Goal: Information Seeking & Learning: Learn about a topic

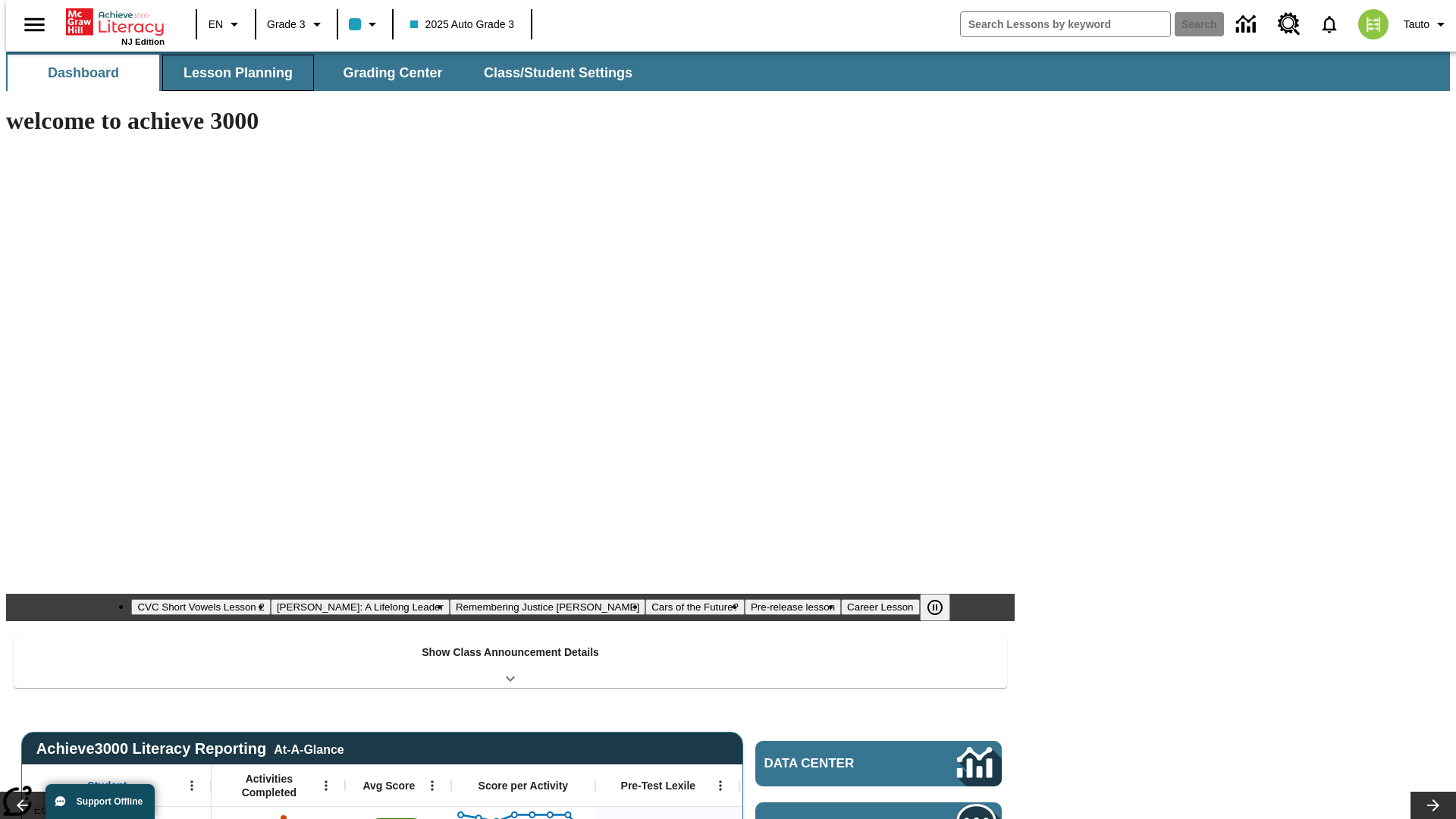
click at [232, 73] on span "Lesson Planning" at bounding box center [238, 73] width 109 height 18
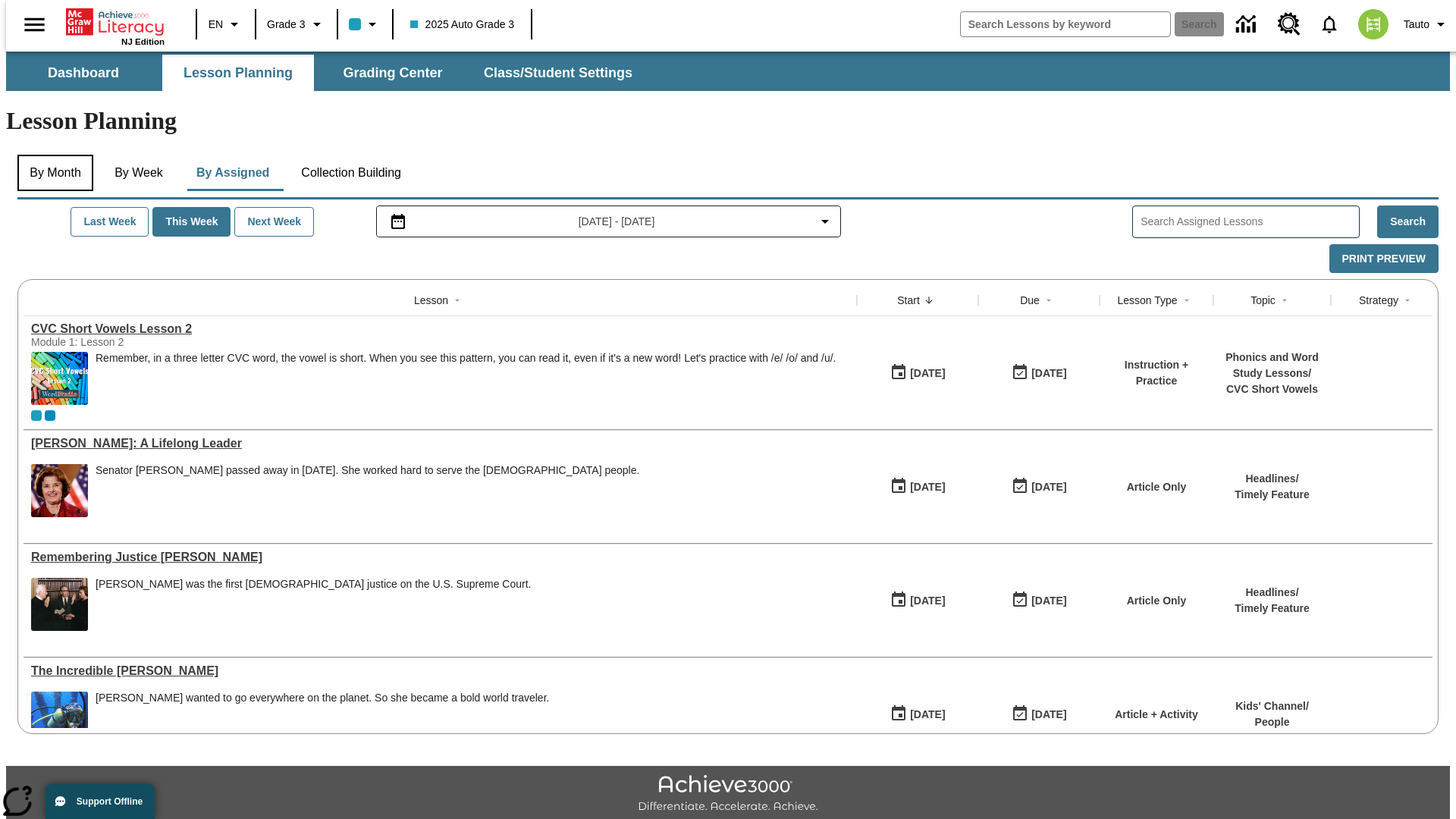
click at [51, 155] on button "By Month" at bounding box center [55, 173] width 76 height 36
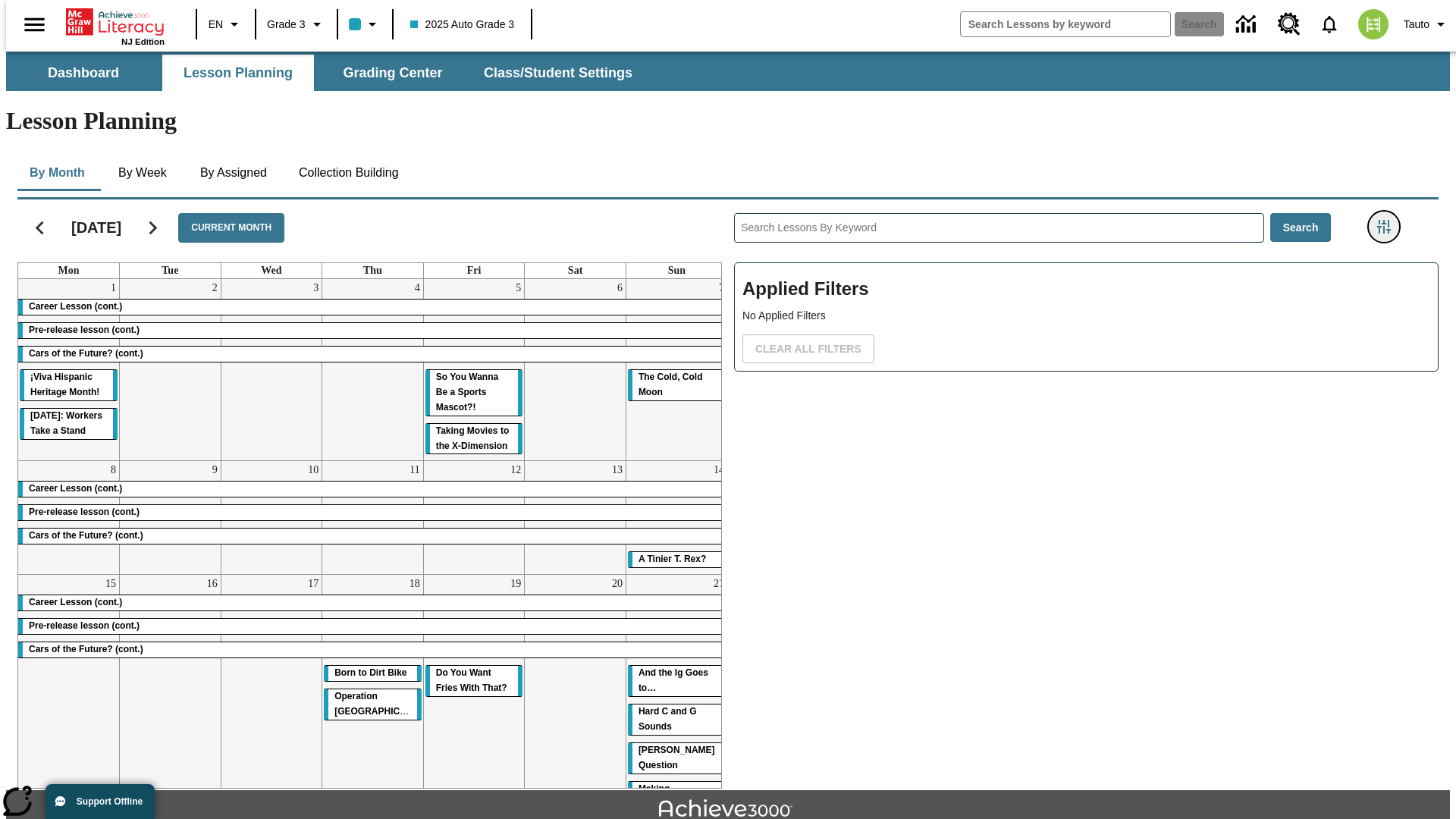
click at [1389, 220] on icon "Filters Side menu" at bounding box center [1384, 226] width 13 height 13
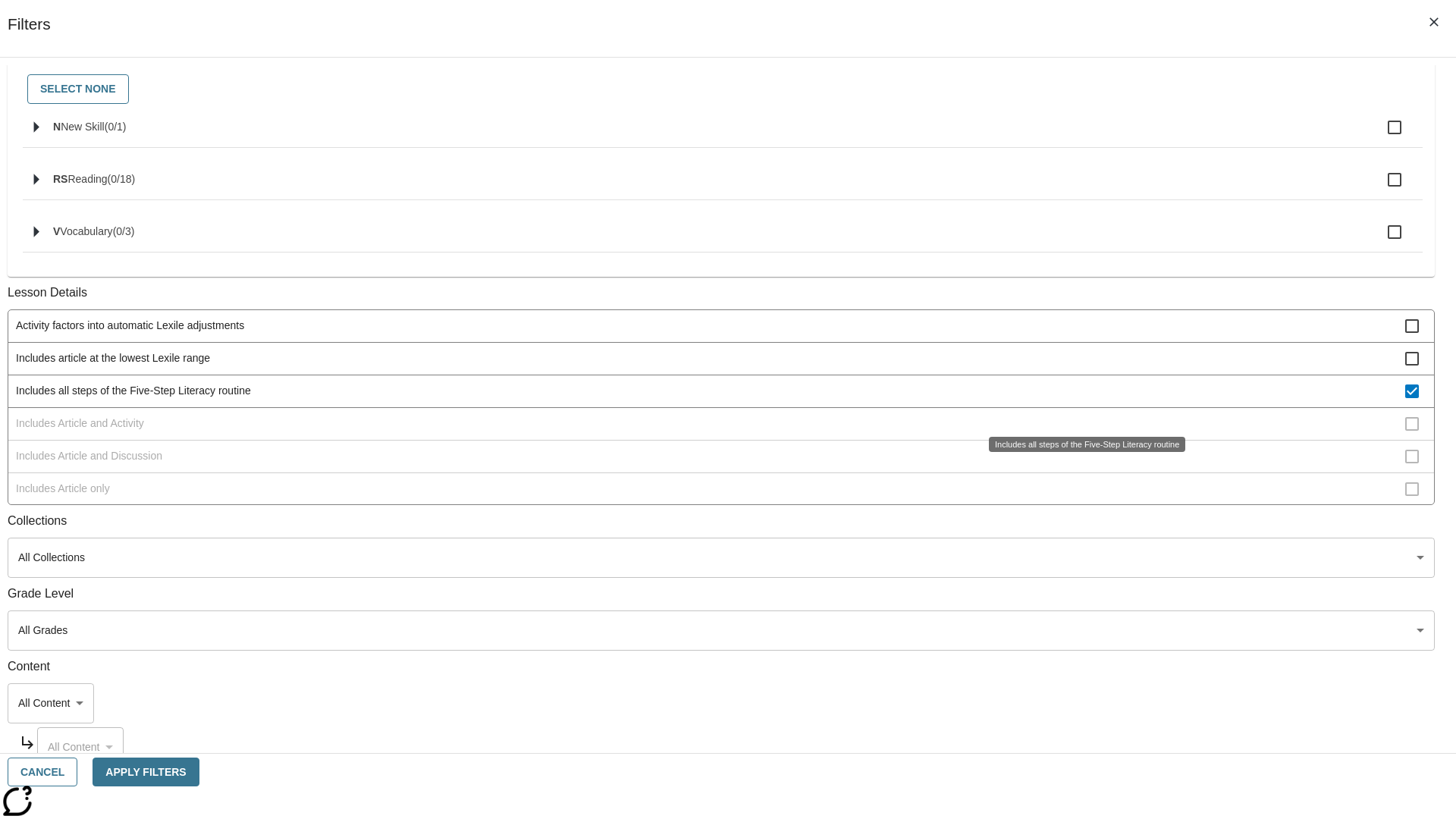
click at [1082, 399] on span "Includes all steps of the Five-Step Literacy routine" at bounding box center [710, 391] width 1389 height 16
checkbox input "false"
click at [1082, 432] on span "Includes Article and Activity" at bounding box center [710, 424] width 1389 height 16
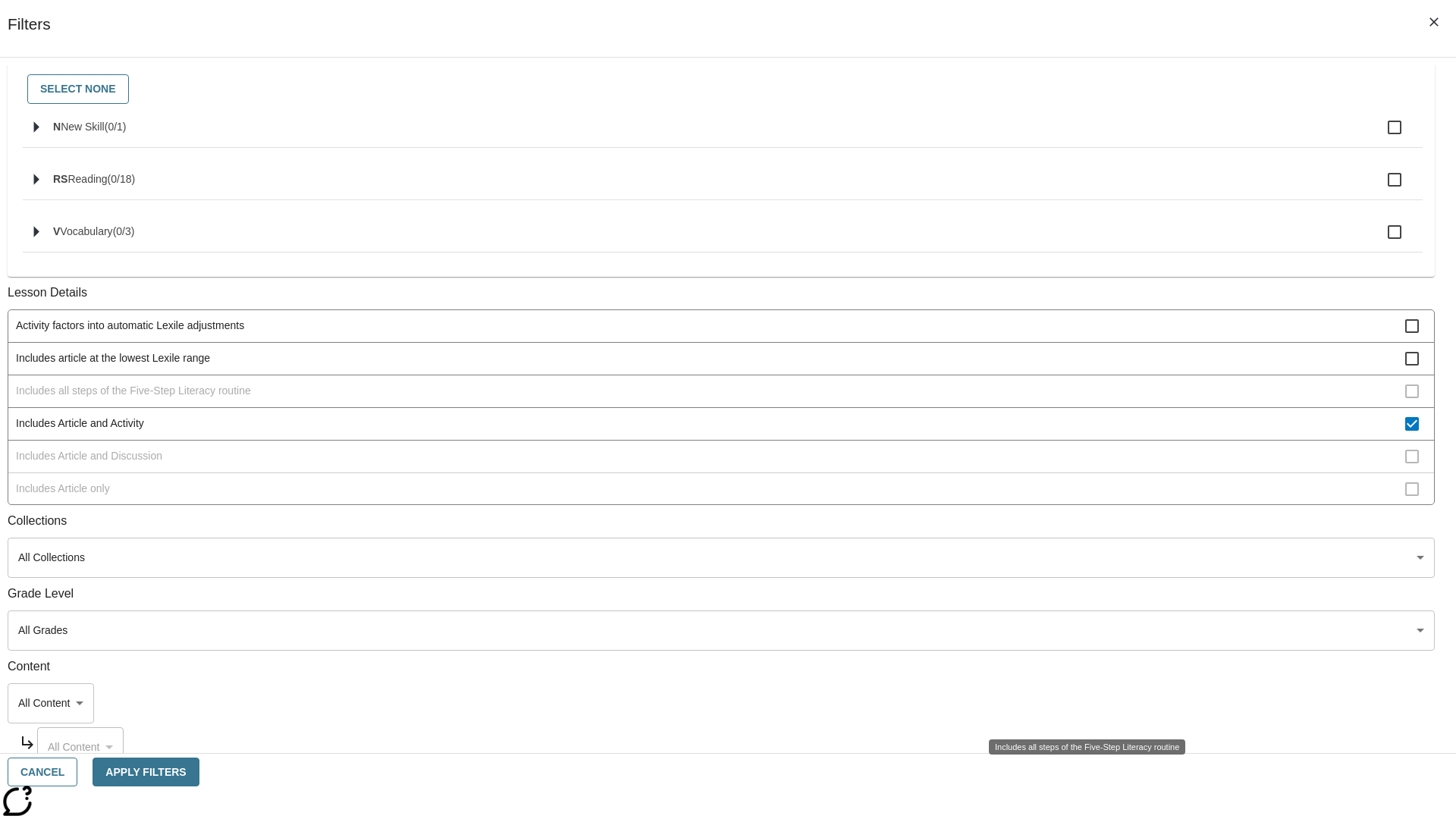
scroll to position [292, 0]
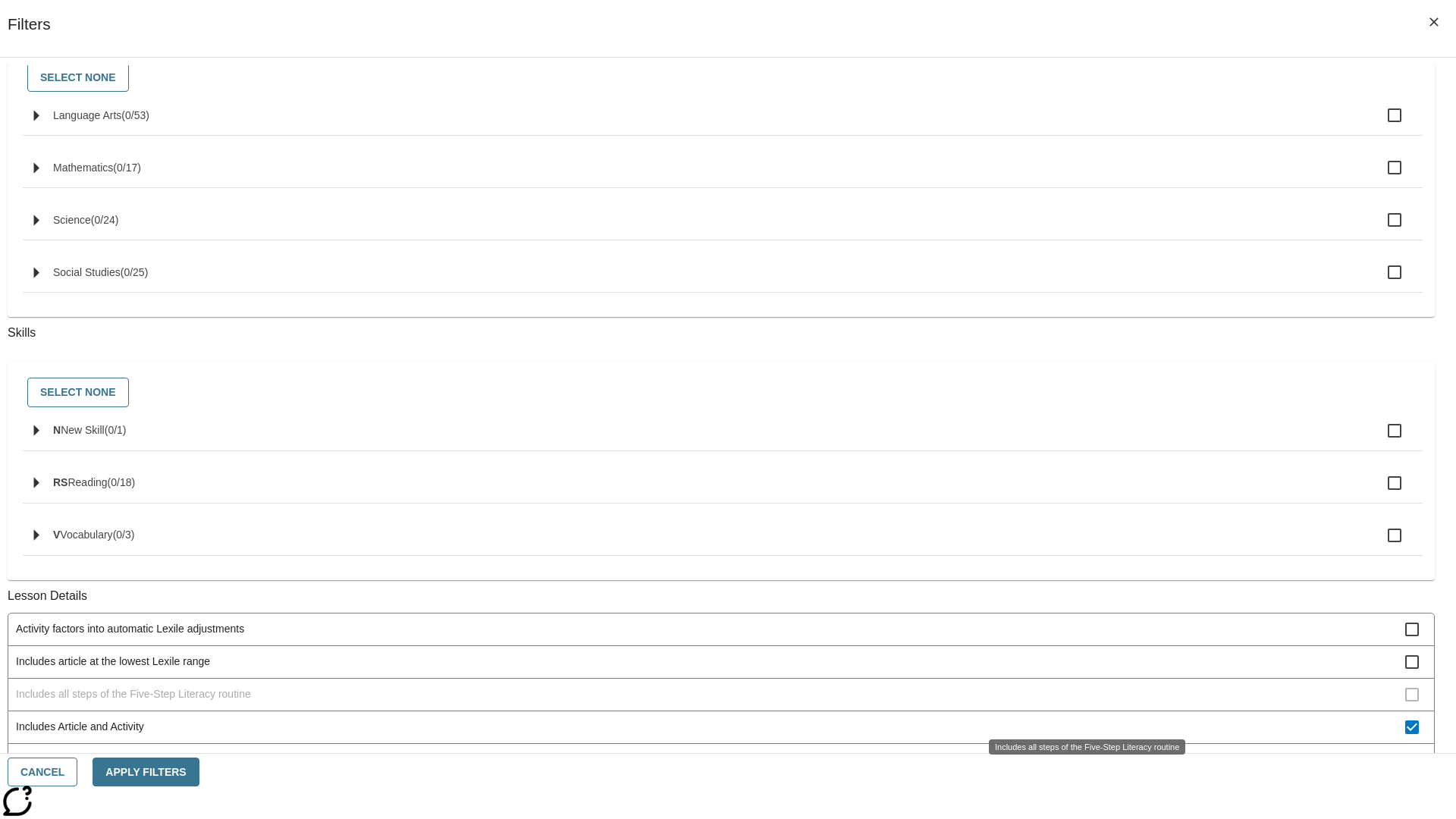
click at [1082, 719] on span "Includes Article and Activity" at bounding box center [710, 727] width 1389 height 16
checkbox input "false"
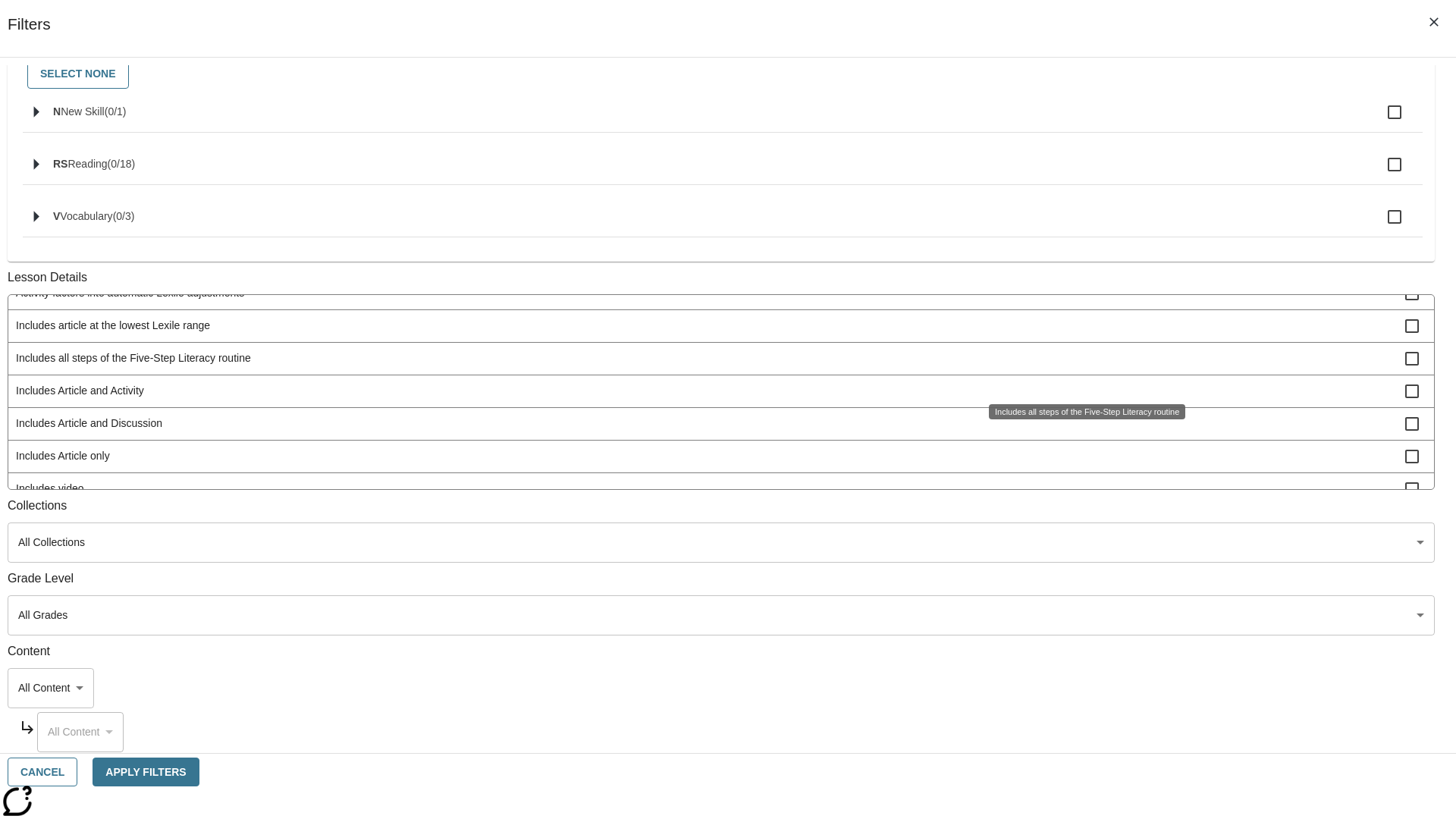
click at [1082, 432] on span "Includes Article and Discussion" at bounding box center [710, 424] width 1389 height 16
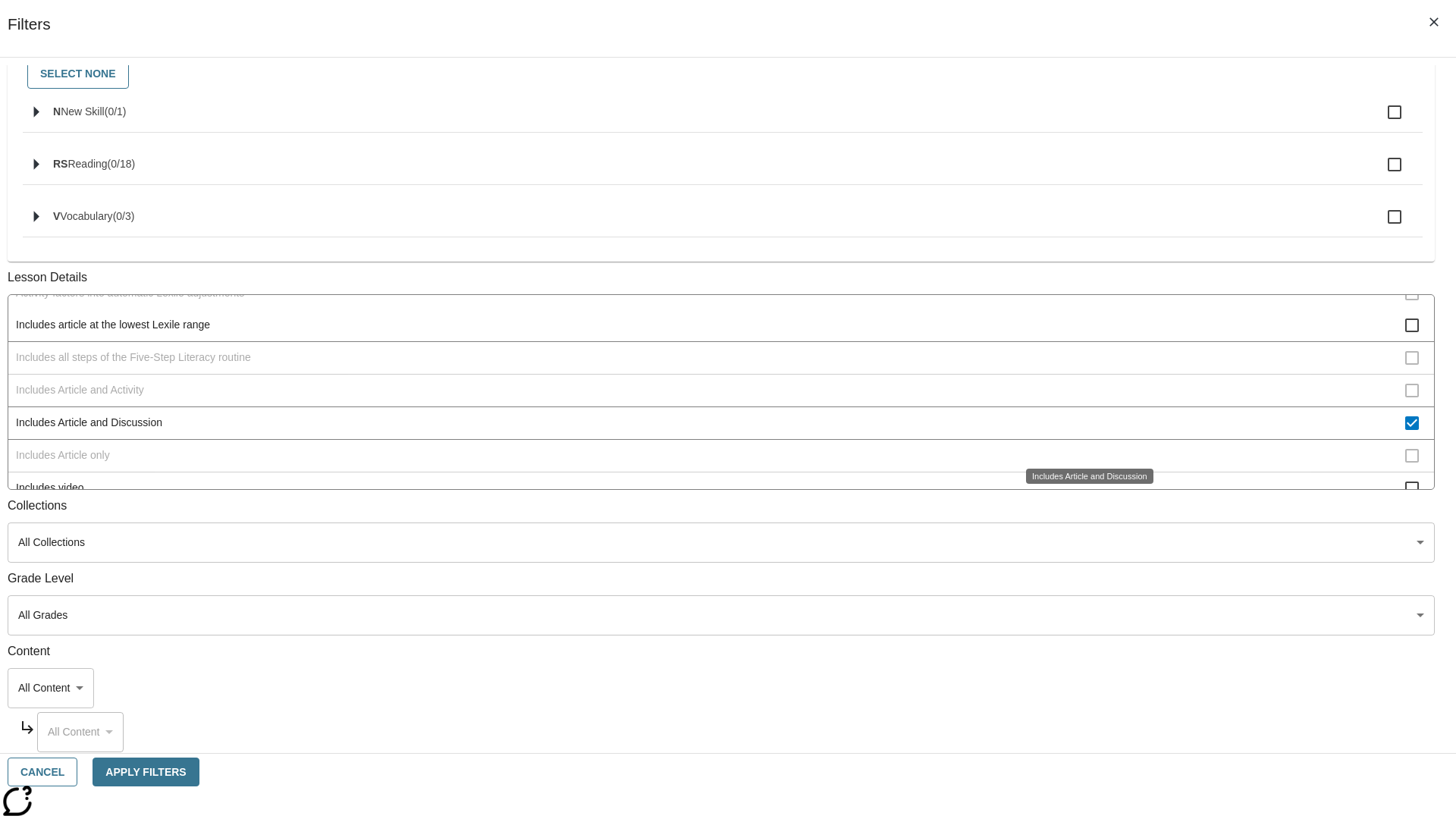
click at [1082, 431] on span "Includes Article and Discussion" at bounding box center [710, 423] width 1389 height 16
checkbox input "false"
click at [1082, 464] on span "Includes Article only" at bounding box center [710, 456] width 1389 height 16
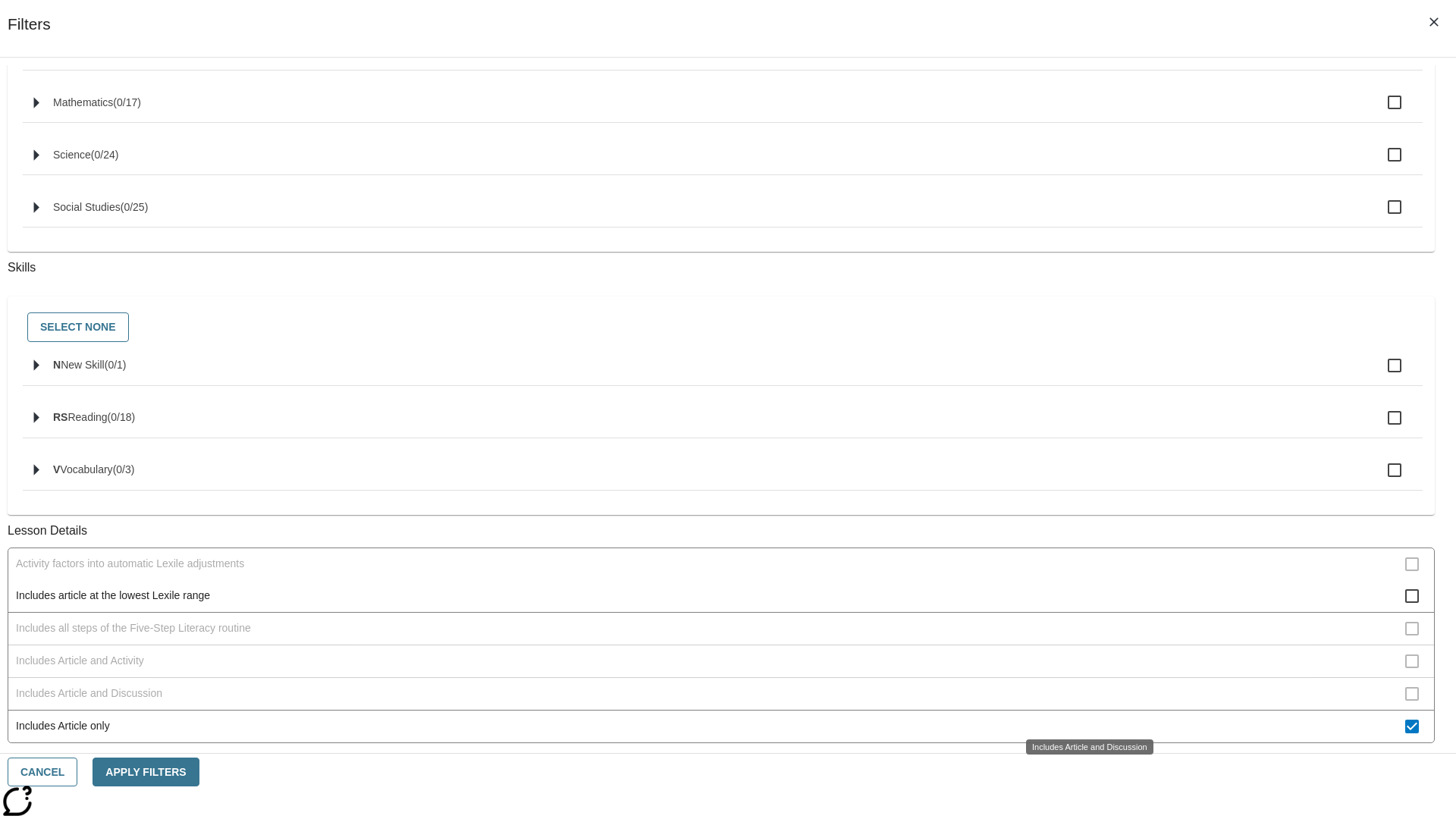
click at [1082, 718] on span "Includes Article only" at bounding box center [710, 726] width 1389 height 16
checkbox input "false"
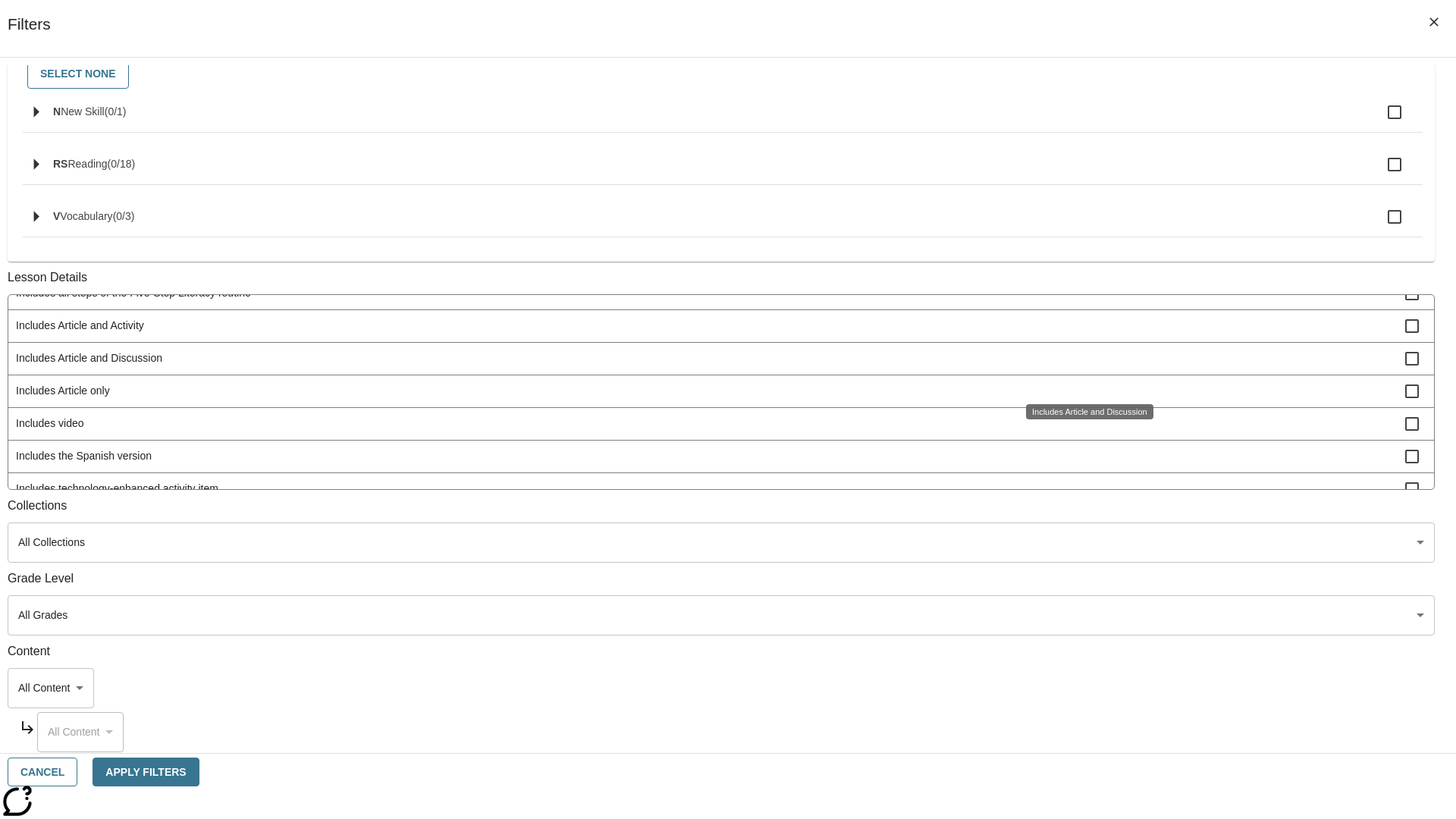
click at [1082, 497] on span "Includes technology-enhanced activity item" at bounding box center [710, 489] width 1389 height 16
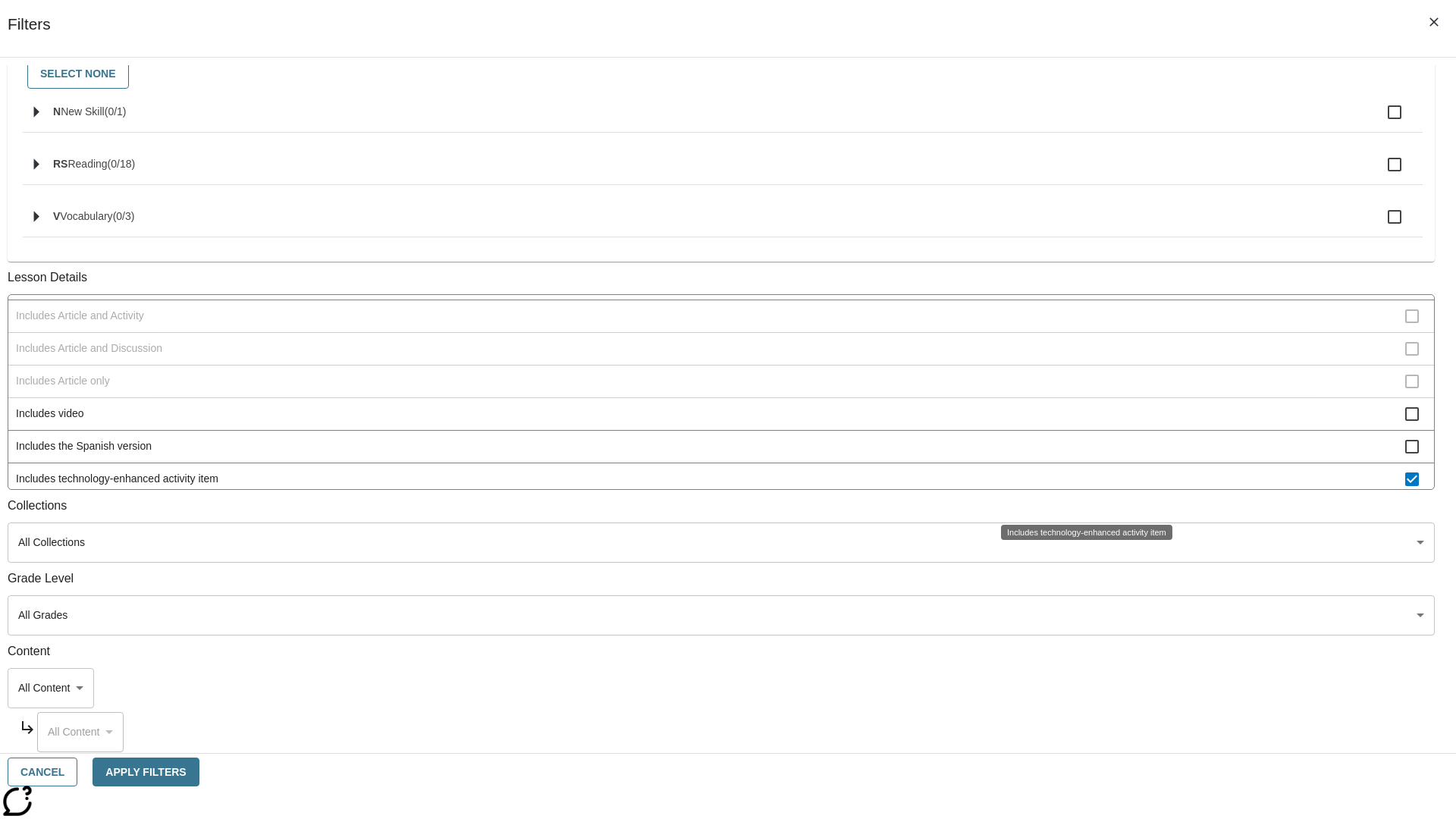
click at [1082, 487] on span "Includes technology-enhanced activity item" at bounding box center [710, 479] width 1389 height 16
checkbox input "false"
click at [1082, 504] on span "Includes Instruction and Activity" at bounding box center [710, 512] width 1389 height 16
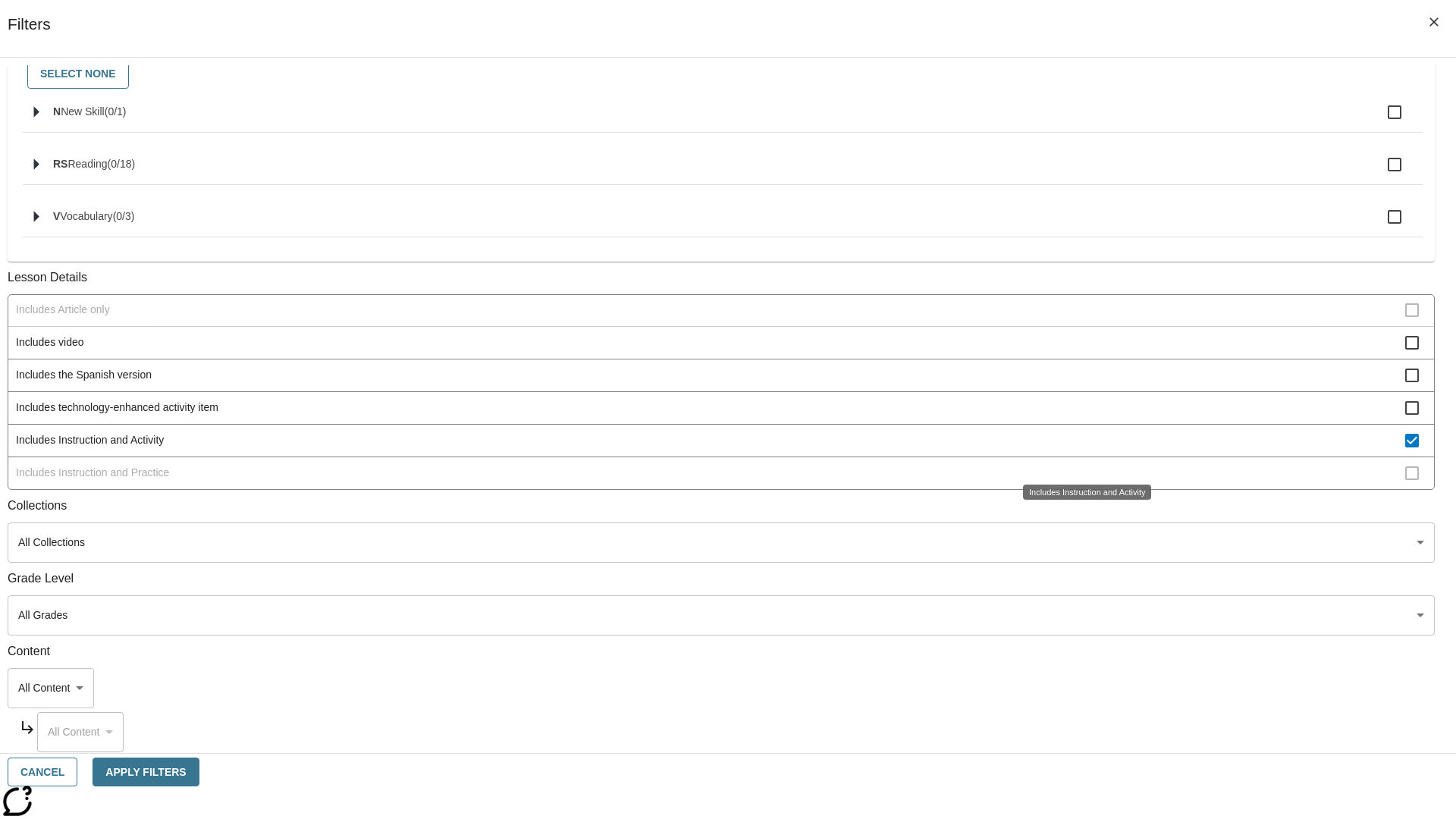
click at [1082, 448] on span "Includes Instruction and Activity" at bounding box center [710, 440] width 1389 height 16
checkbox input "false"
click at [1082, 481] on span "Includes Instruction and Practice" at bounding box center [710, 473] width 1389 height 16
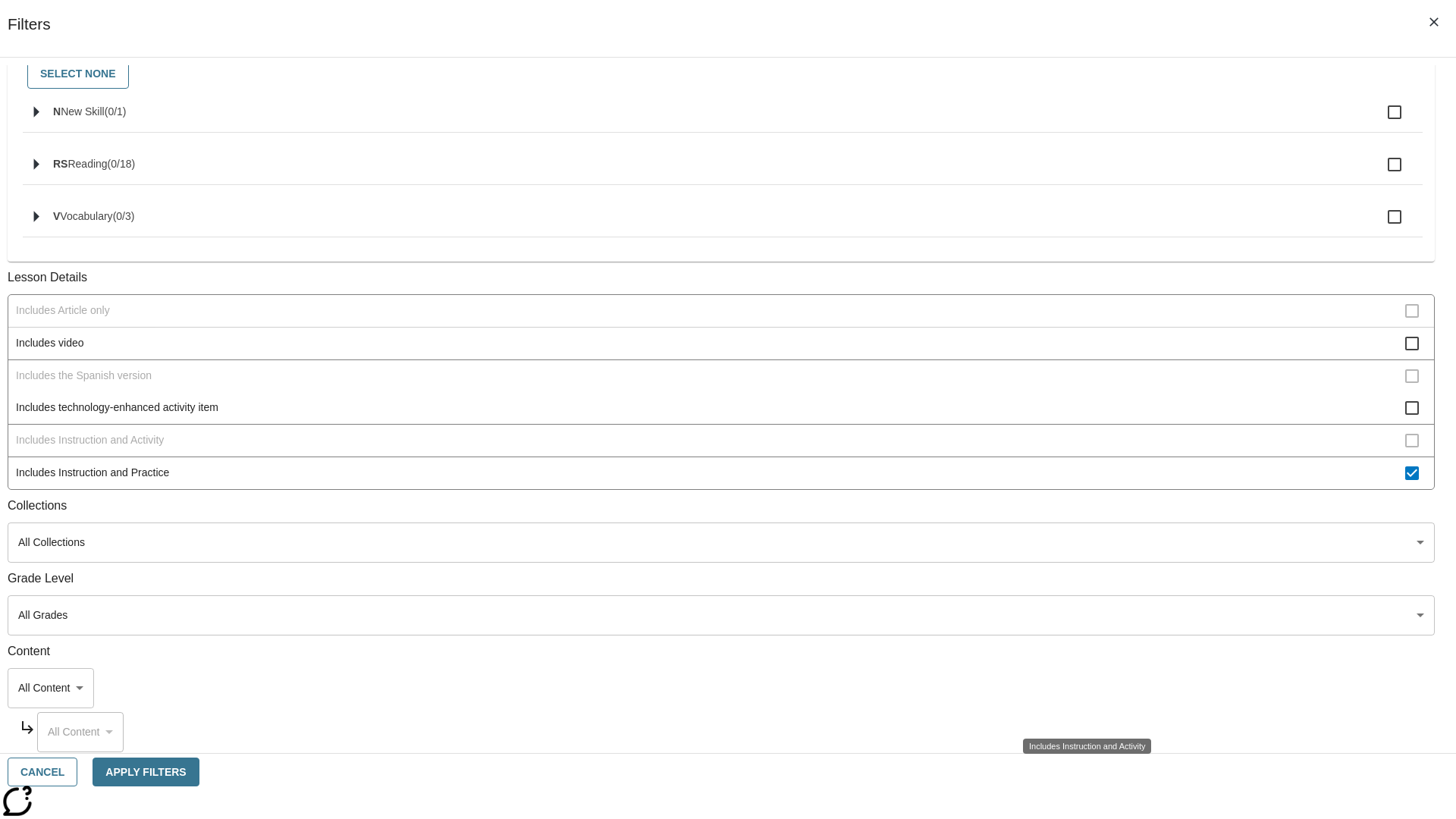
scroll to position [363, 0]
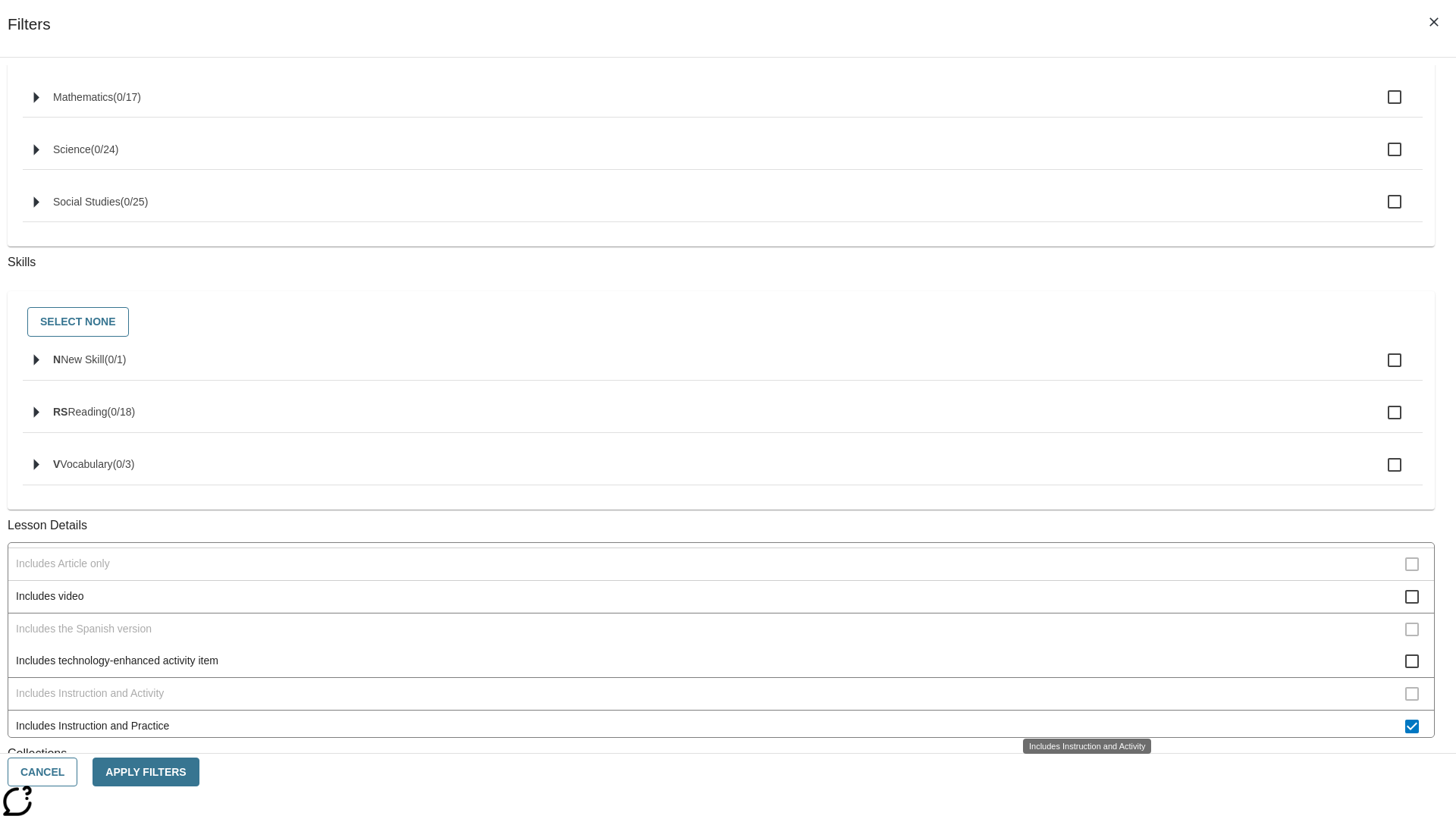
click at [1082, 718] on span "Includes Instruction and Practice" at bounding box center [710, 726] width 1389 height 16
checkbox input "false"
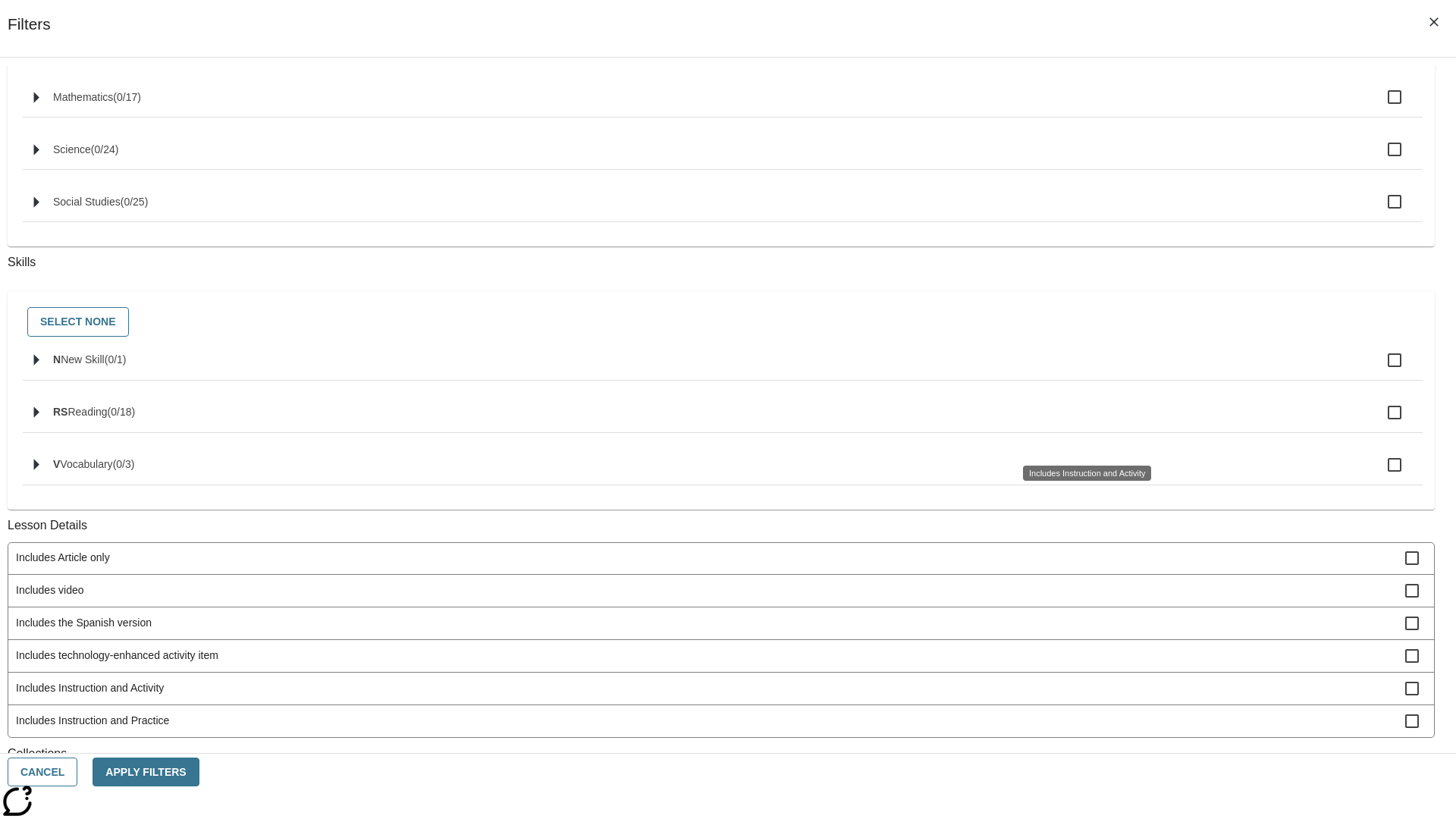
scroll to position [631, 0]
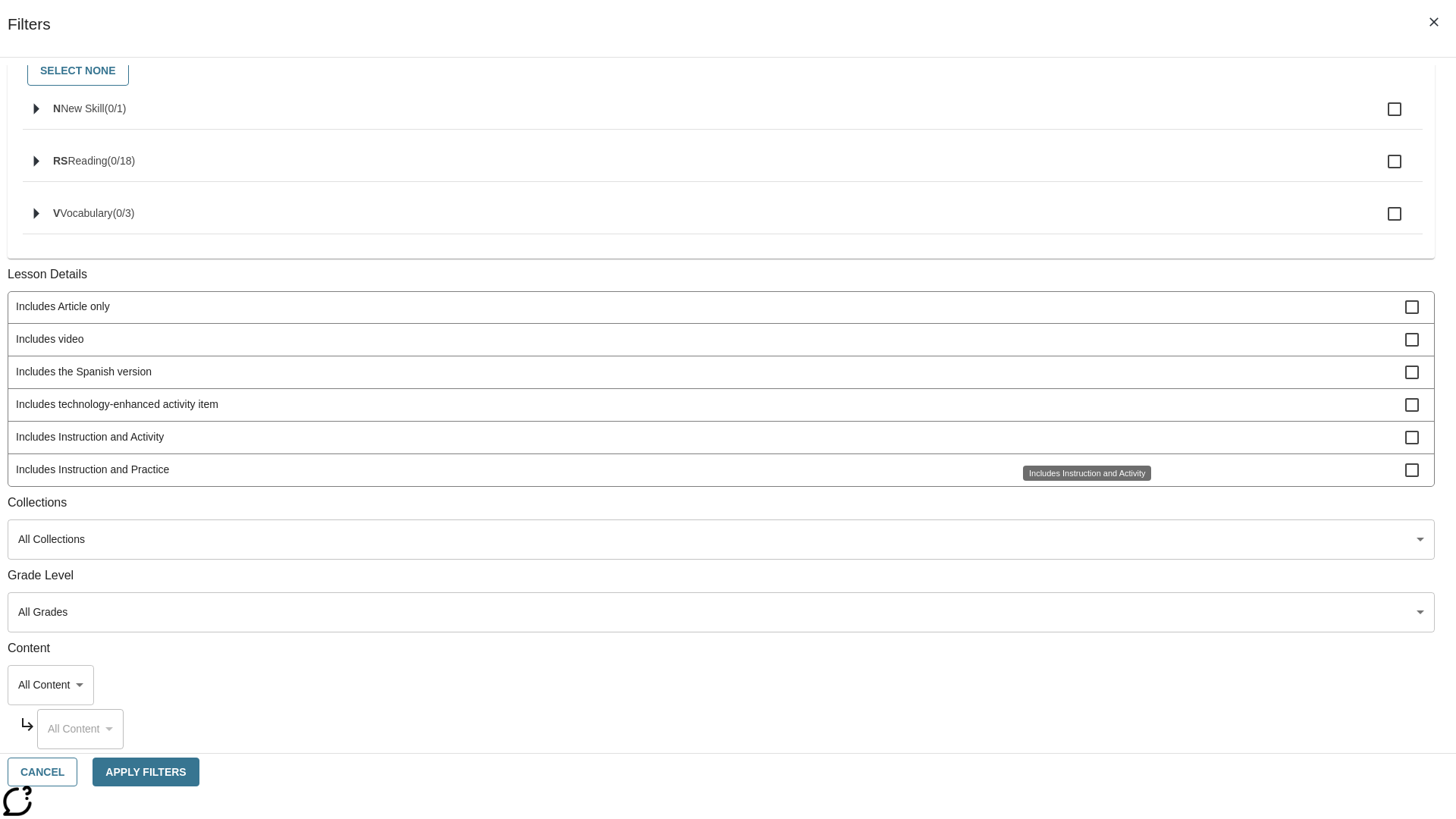
click at [1082, 151] on span "Activity factors into automatic Lexile adjustments" at bounding box center [710, 144] width 1389 height 16
checkbox input "true"
